Goal: Transaction & Acquisition: Obtain resource

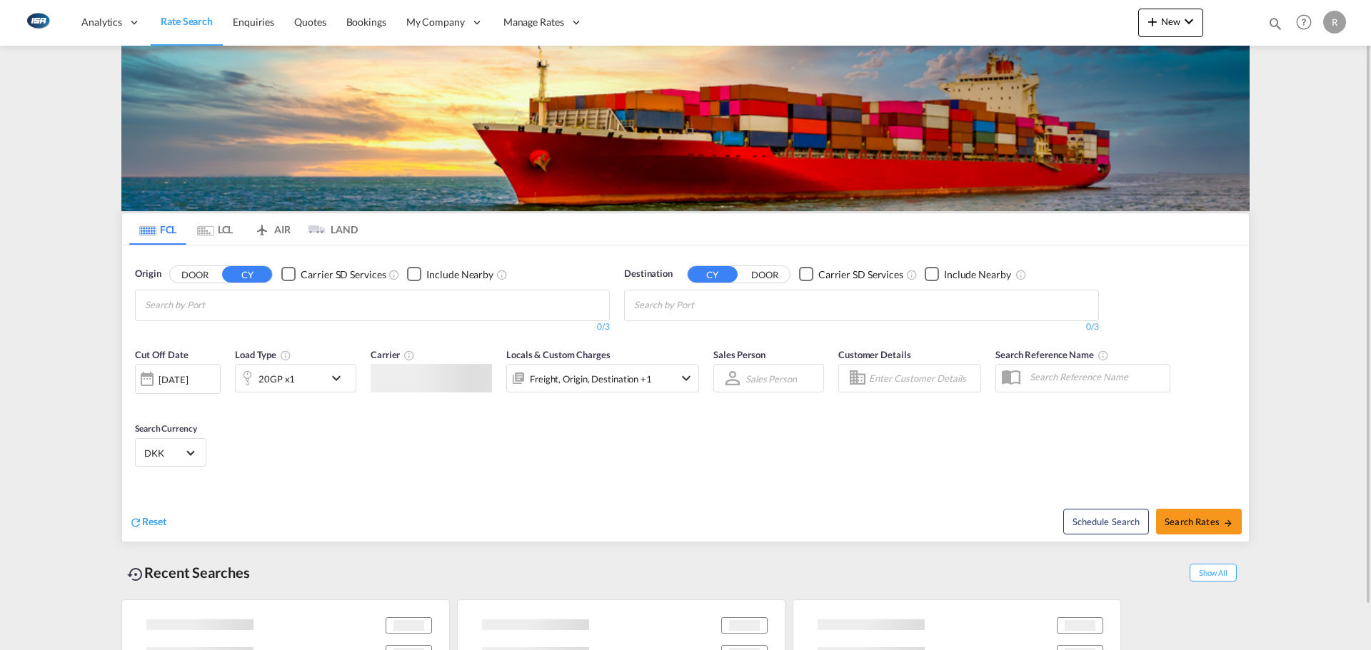
click at [243, 299] on md-chips-wrap "Chips container with autocompletion. Enter the text area, type text to search, …" at bounding box center [215, 304] width 144 height 26
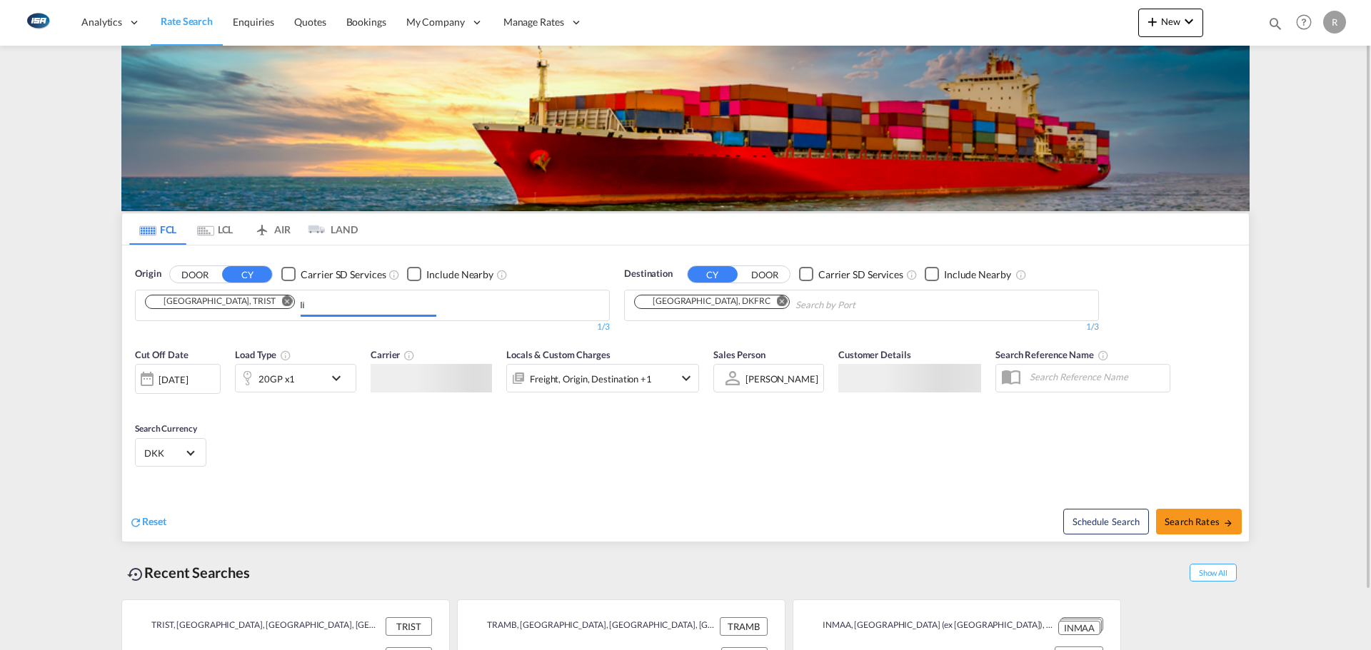
type input "l"
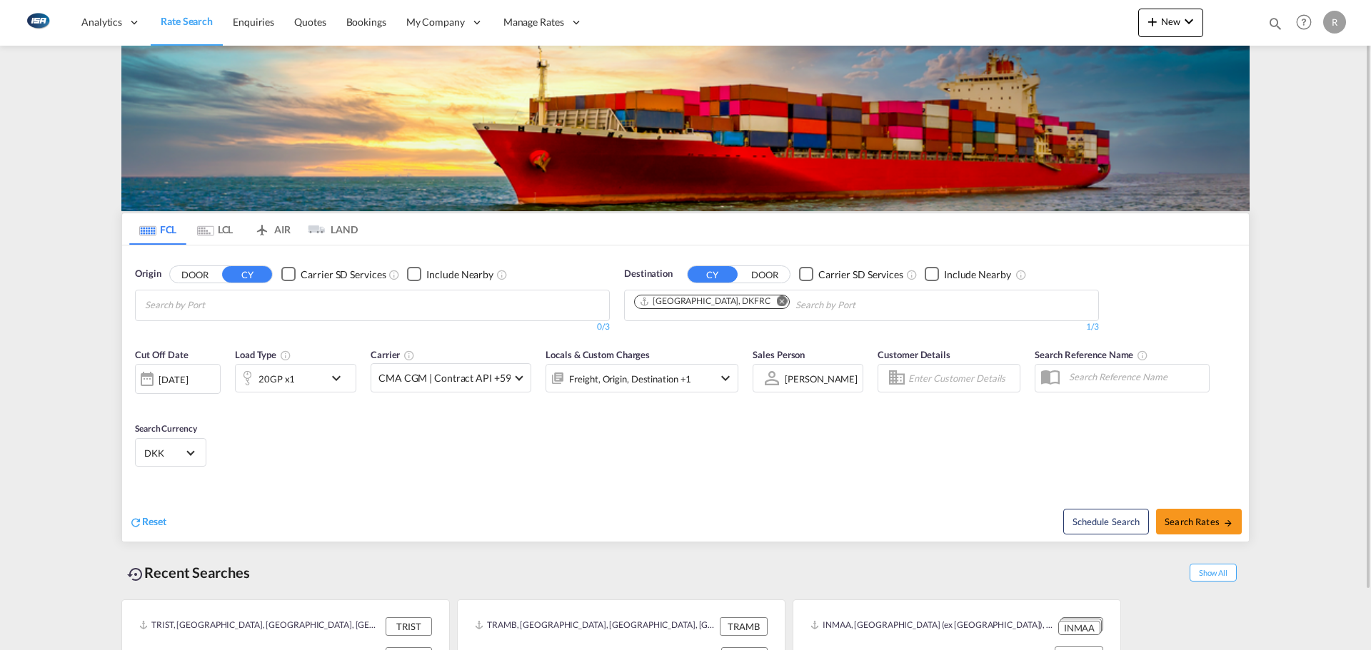
click at [243, 299] on body "Analytics Reports Dashboard Rate Search Enquiries Quotes Bookings" at bounding box center [685, 325] width 1371 height 650
type input "i"
drag, startPoint x: 381, startPoint y: 289, endPoint x: 291, endPoint y: 297, distance: 90.3
drag, startPoint x: 291, startPoint y: 297, endPoint x: 9, endPoint y: 306, distance: 282.9
click at [9, 306] on md-content "Analytics Reports Dashboard Rate Search Enquiries Quotes Bookings" at bounding box center [685, 325] width 1371 height 650
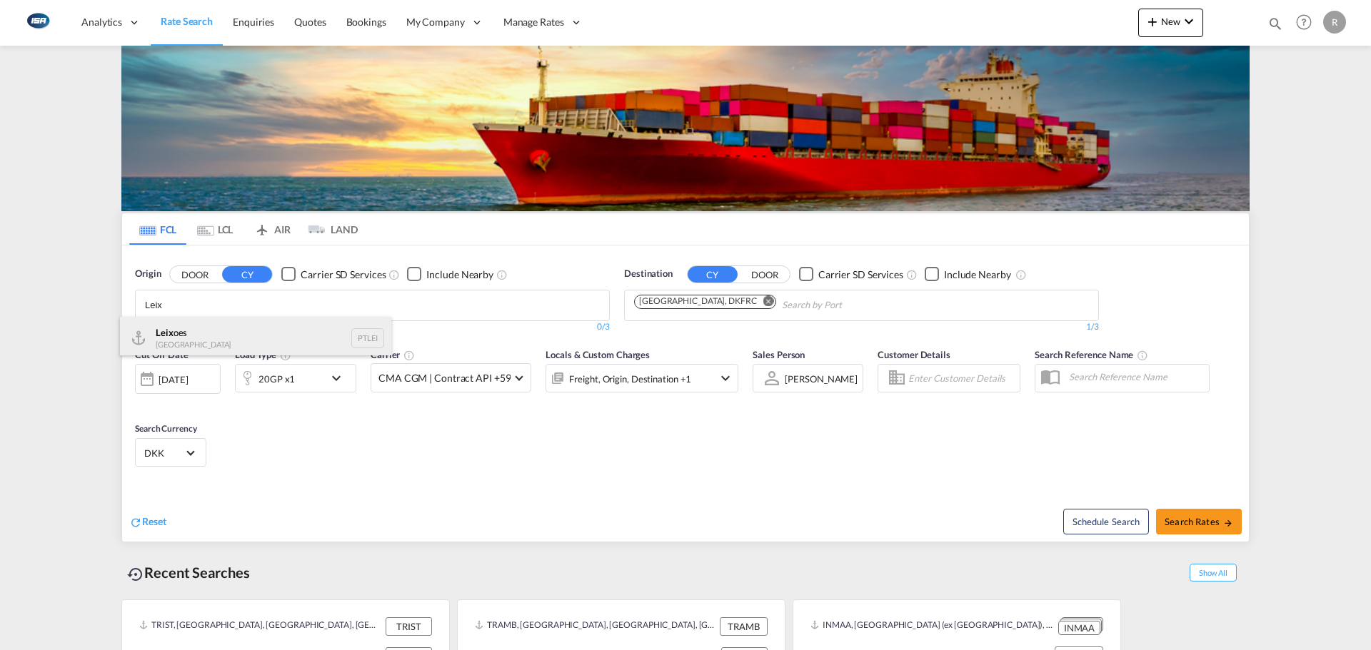
type input "Leix"
click at [186, 336] on div "Leix oes Portugal PTLEI" at bounding box center [255, 338] width 271 height 43
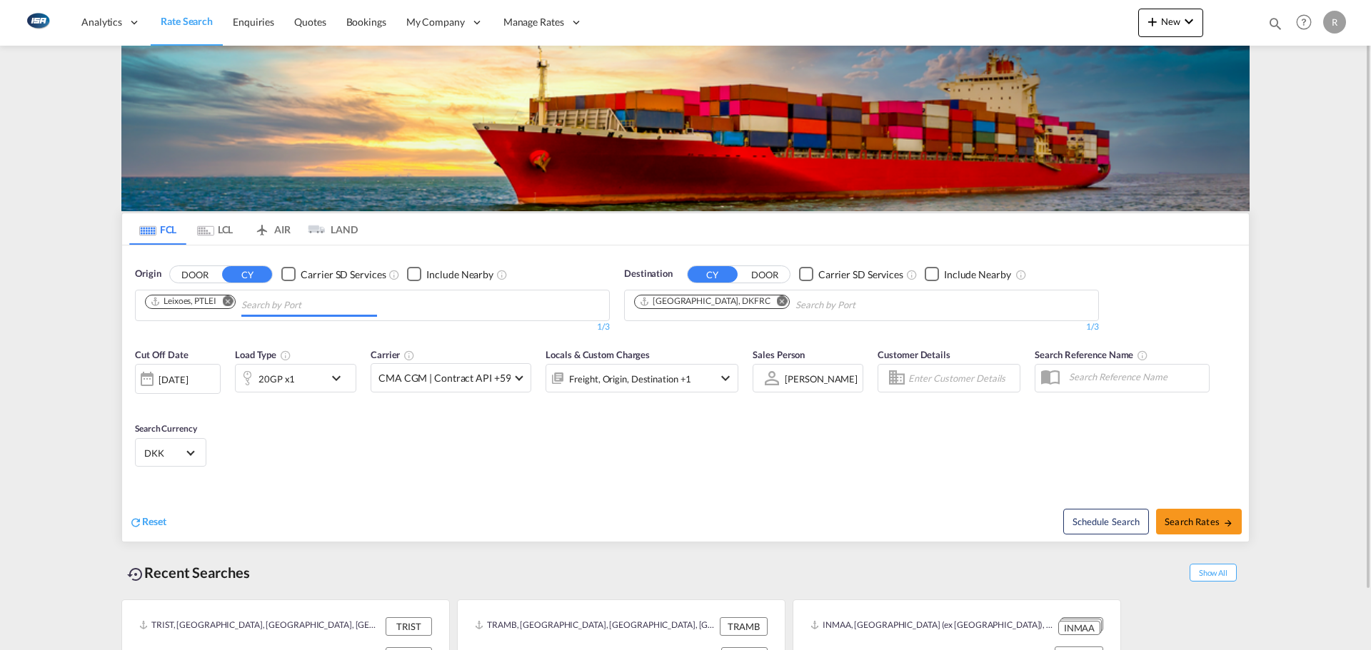
click at [798, 303] on input "Chips input." at bounding box center [863, 305] width 136 height 23
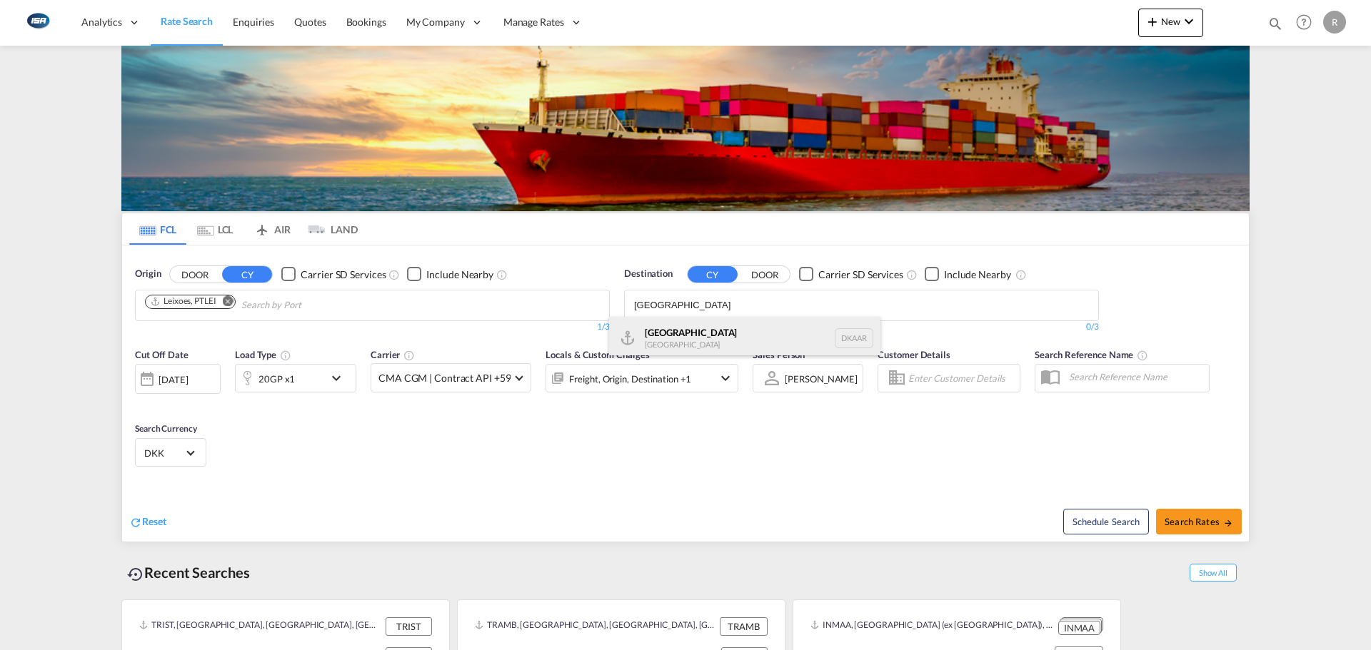
type input "[GEOGRAPHIC_DATA]"
click at [710, 337] on div "Aarhus [GEOGRAPHIC_DATA] [GEOGRAPHIC_DATA]" at bounding box center [744, 338] width 271 height 43
